Goal: Information Seeking & Learning: Learn about a topic

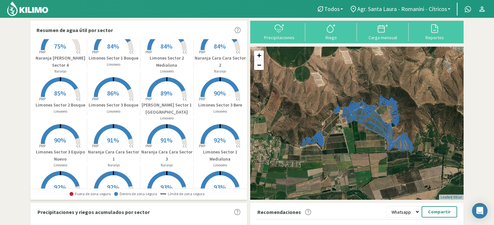
scroll to position [13, 0]
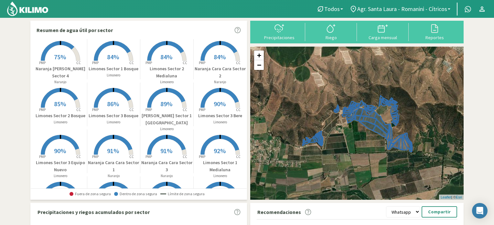
click at [49, 54] on rect at bounding box center [61, 62] width 52 height 52
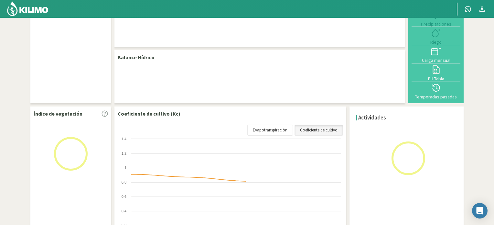
select select "25: Object"
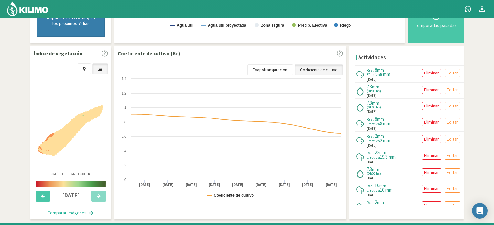
scroll to position [190, 0]
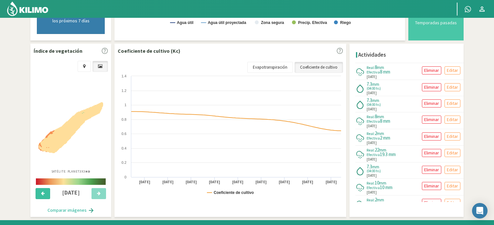
click at [38, 191] on button at bounding box center [43, 193] width 15 height 11
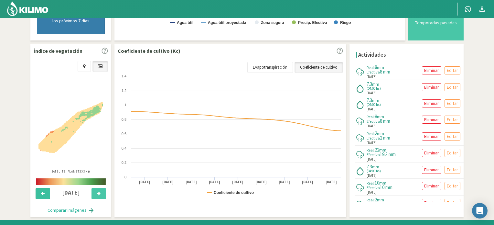
click at [38, 191] on button at bounding box center [43, 193] width 15 height 11
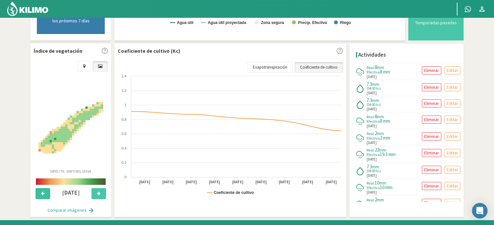
click at [38, 191] on button at bounding box center [43, 193] width 15 height 11
drag, startPoint x: 491, startPoint y: 104, endPoint x: 496, endPoint y: 36, distance: 68.0
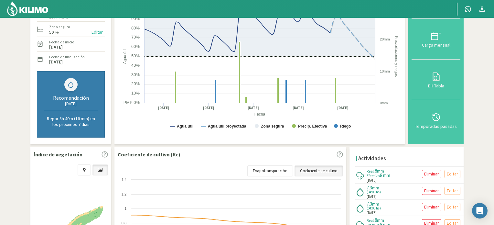
scroll to position [0, 0]
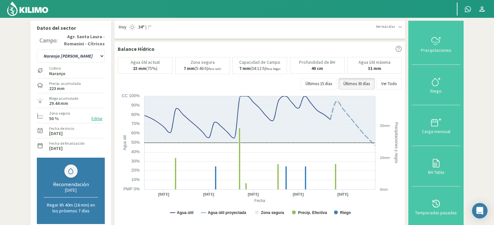
drag, startPoint x: 255, startPoint y: 67, endPoint x: 280, endPoint y: 65, distance: 25.9
click at [280, 66] on p "7 mm (04:12 h) Para llegar" at bounding box center [259, 68] width 41 height 5
click at [291, 39] on div "Datos del sector Campo: Agr. [GEOGRAPHIC_DATA][PERSON_NAME] - [PERSON_NAME] - C…" at bounding box center [246, 213] width 433 height 385
